Goal: Information Seeking & Learning: Learn about a topic

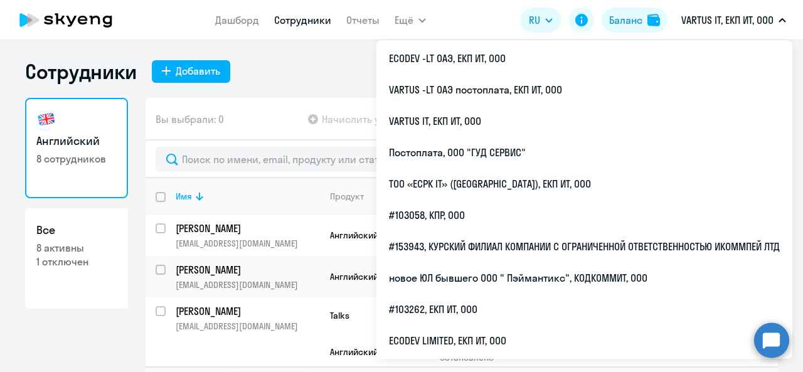
select select "30"
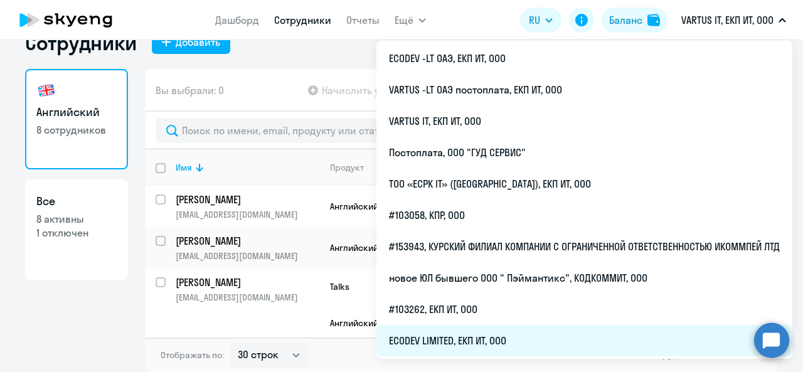
click at [489, 346] on li "ECODEV LIMITED, ЕКП ИТ, ООО" at bounding box center [584, 340] width 416 height 31
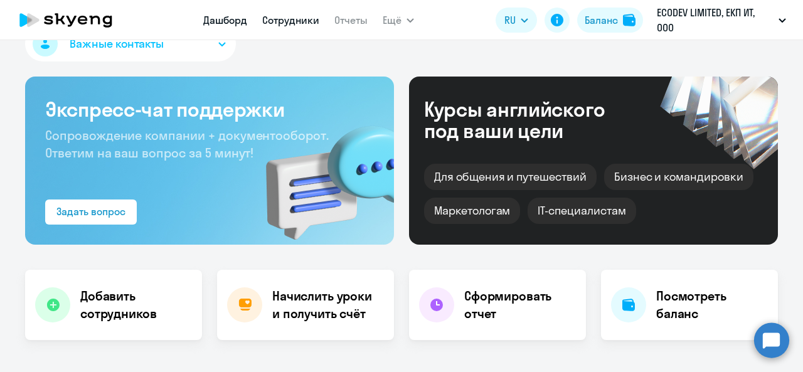
click at [306, 23] on link "Сотрудники" at bounding box center [290, 20] width 57 height 13
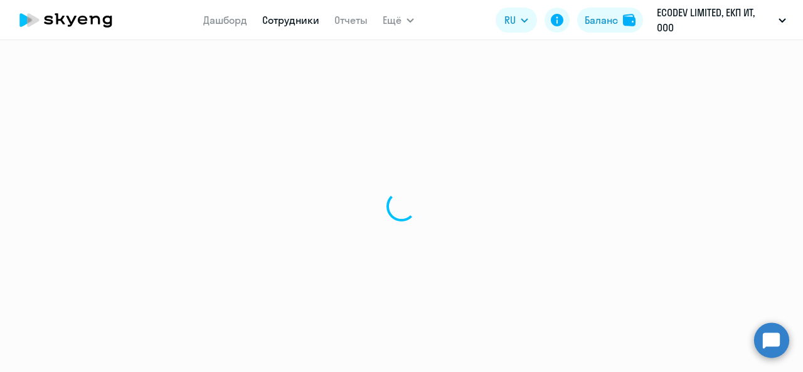
select select "30"
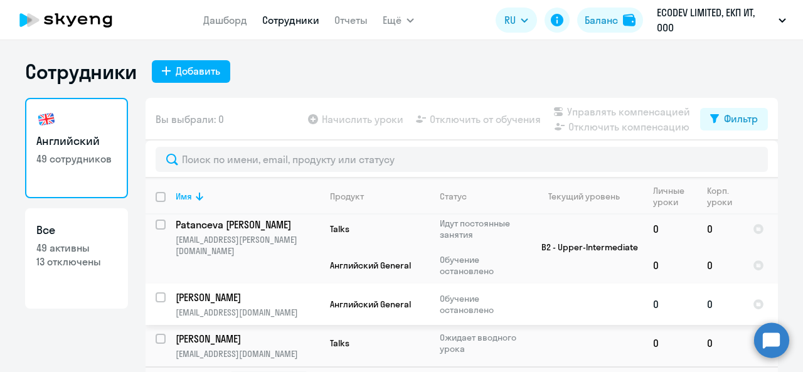
scroll to position [29, 0]
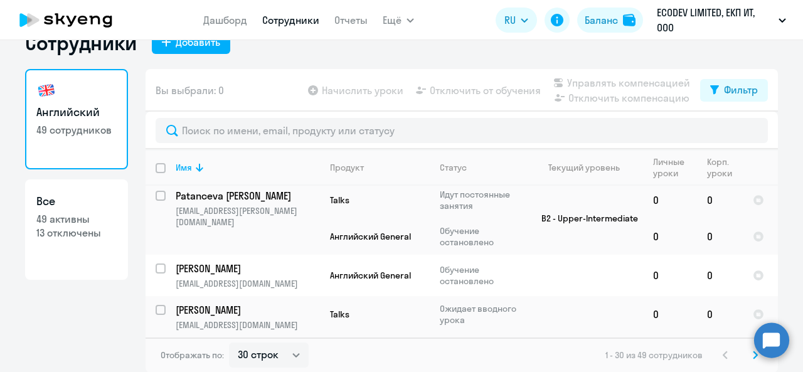
click at [749, 360] on svg-icon at bounding box center [755, 354] width 15 height 15
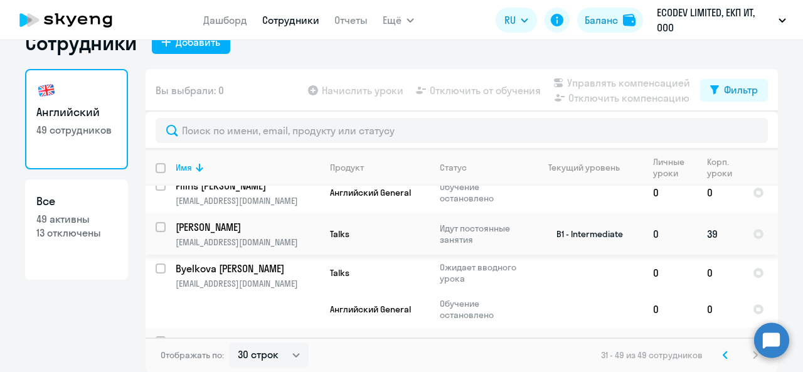
scroll to position [753, 0]
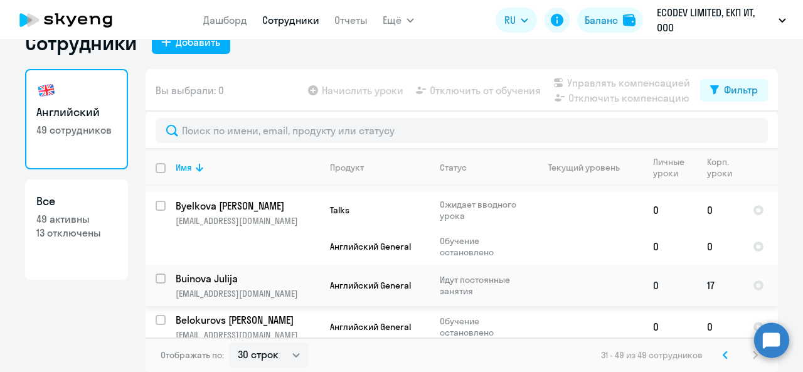
click at [245, 288] on p "[EMAIL_ADDRESS][DOMAIN_NAME]" at bounding box center [248, 293] width 144 height 11
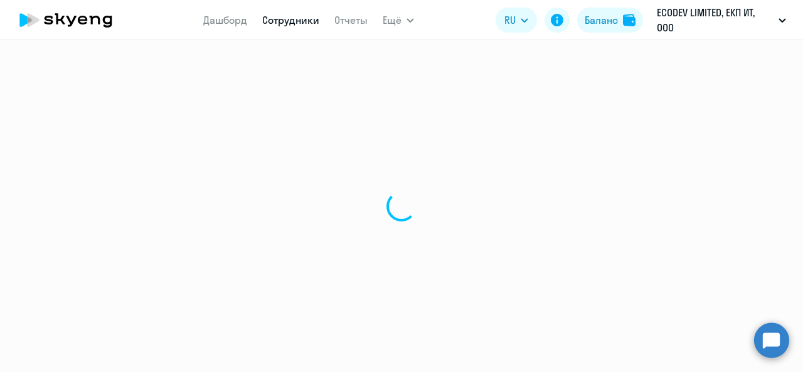
select select "english"
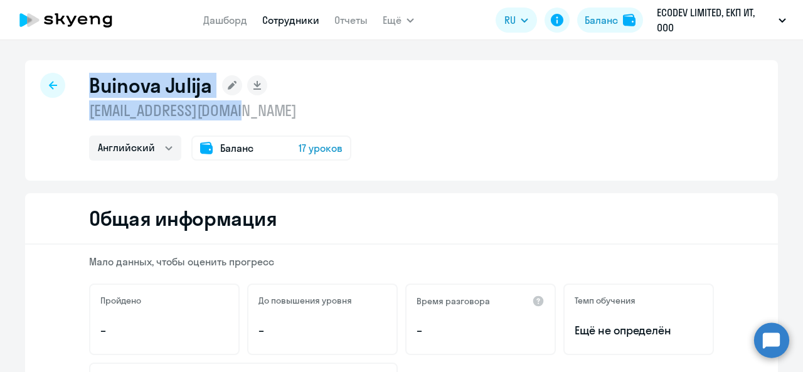
drag, startPoint x: 81, startPoint y: 75, endPoint x: 279, endPoint y: 114, distance: 202.0
click at [284, 117] on div "Buinova Julija [EMAIL_ADDRESS][DOMAIN_NAME] Английский Баланс 17 уроков" at bounding box center [401, 120] width 753 height 120
copy div "Buinova [PERSON_NAME] [PERSON_NAME][EMAIL_ADDRESS][DOMAIN_NAME]"
click at [378, 88] on div "Buinova Julija [EMAIL_ADDRESS][DOMAIN_NAME] Английский Баланс 17 уроков" at bounding box center [401, 120] width 753 height 120
